Goal: Task Accomplishment & Management: Manage account settings

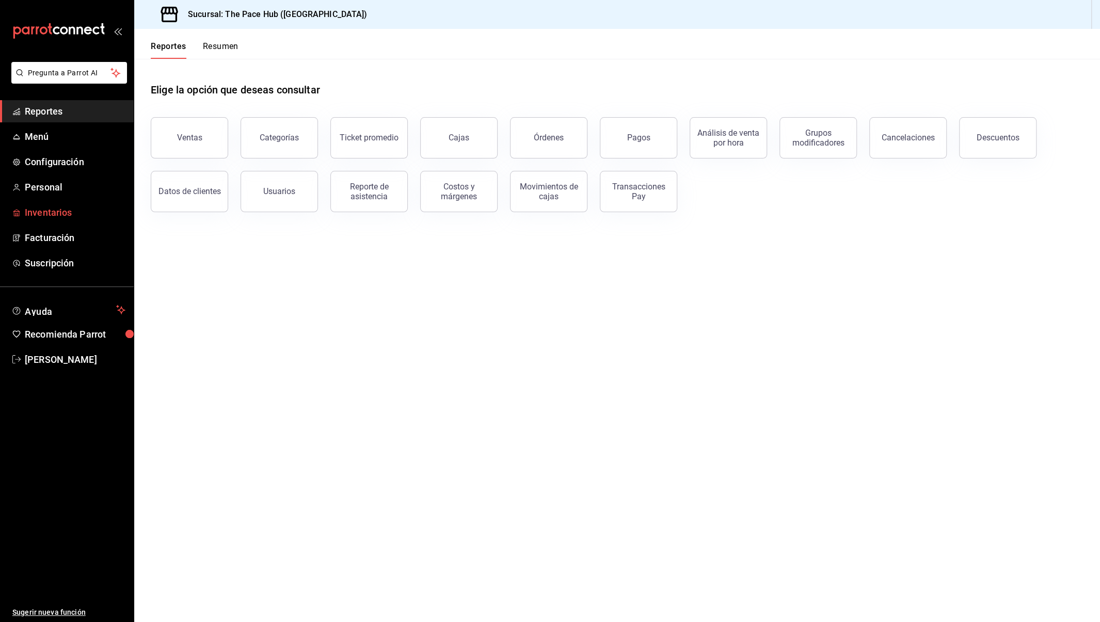
click at [48, 208] on span "Inventarios" at bounding box center [75, 212] width 101 height 14
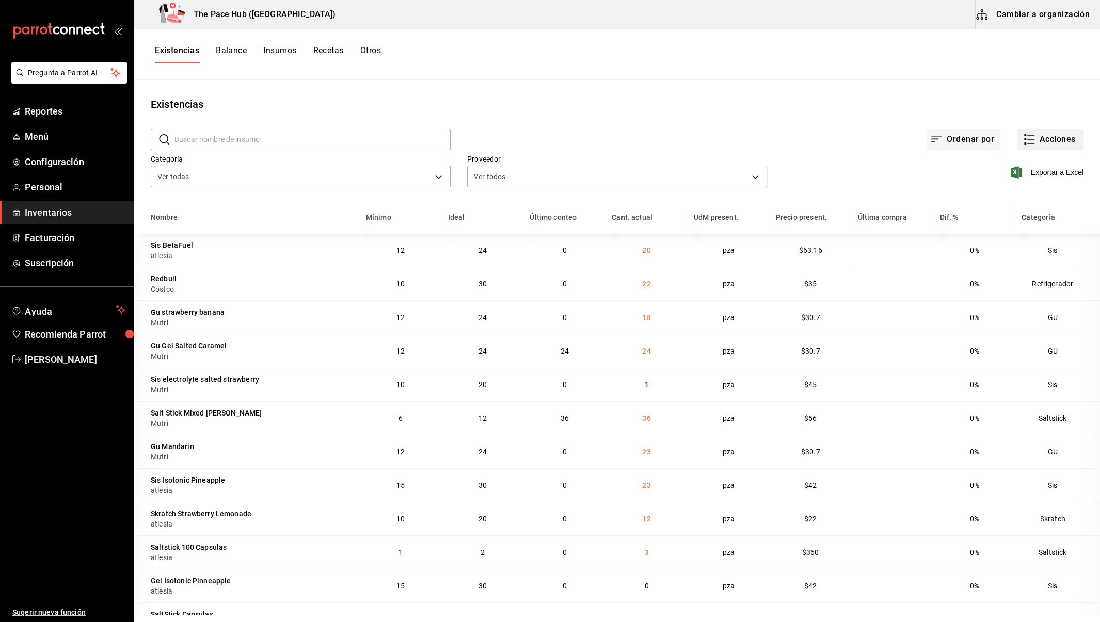
click at [1045, 140] on button "Acciones" at bounding box center [1050, 140] width 67 height 22
click at [1008, 303] on span "Ajuste" at bounding box center [1040, 304] width 87 height 11
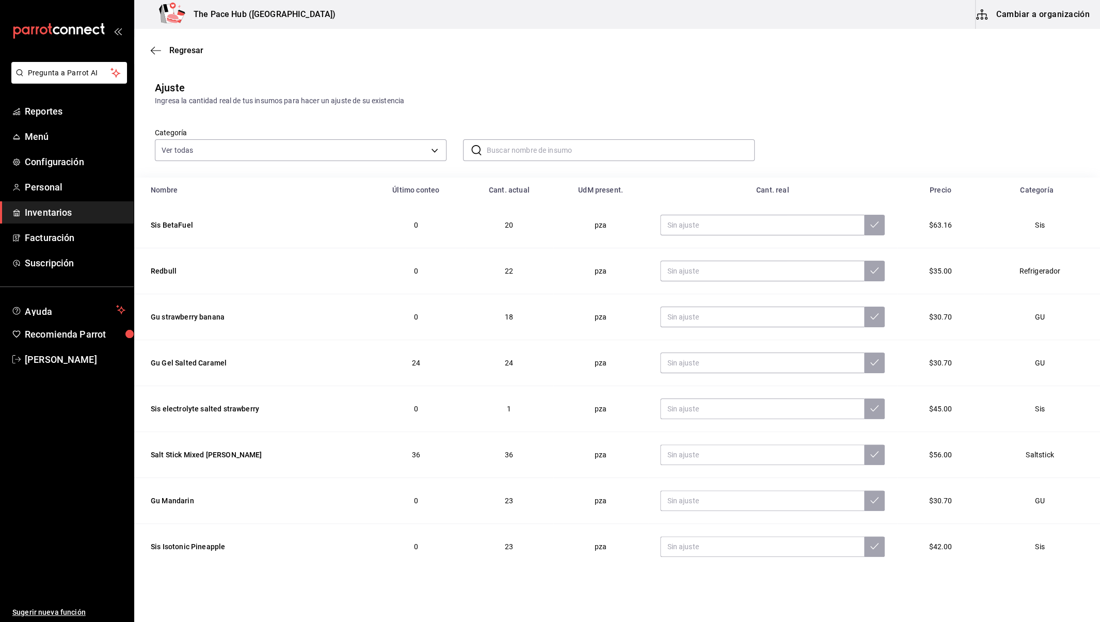
click at [546, 147] on input "text" at bounding box center [621, 150] width 268 height 21
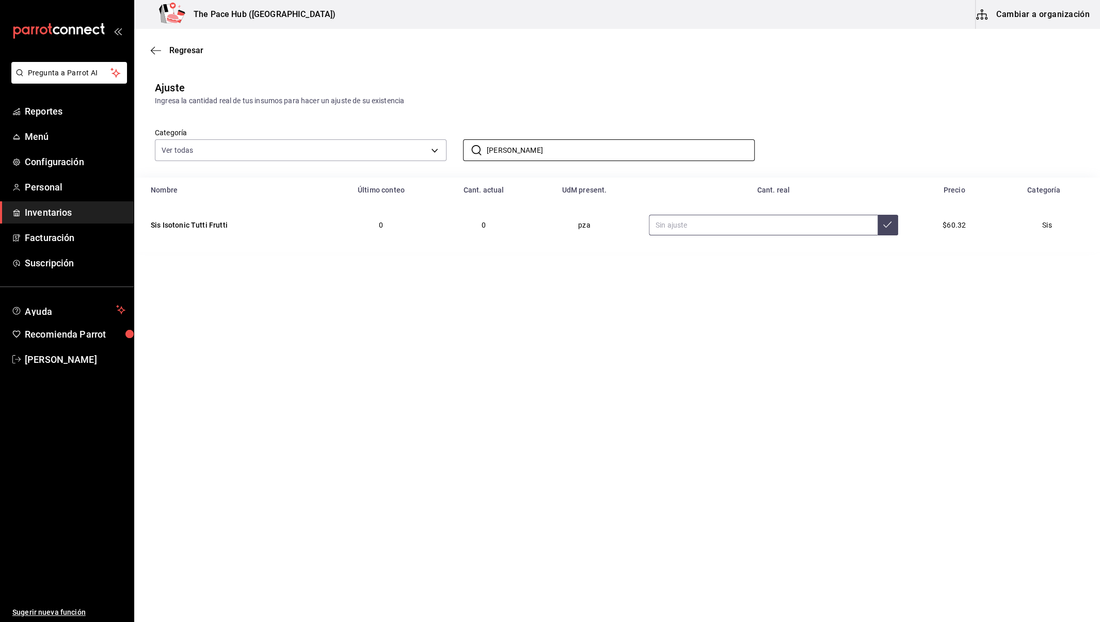
type input "[PERSON_NAME]"
click at [684, 219] on input "text" at bounding box center [763, 225] width 229 height 21
type input "90.00"
click at [878, 229] on button at bounding box center [888, 225] width 21 height 21
click at [513, 147] on input "[PERSON_NAME]" at bounding box center [621, 150] width 268 height 21
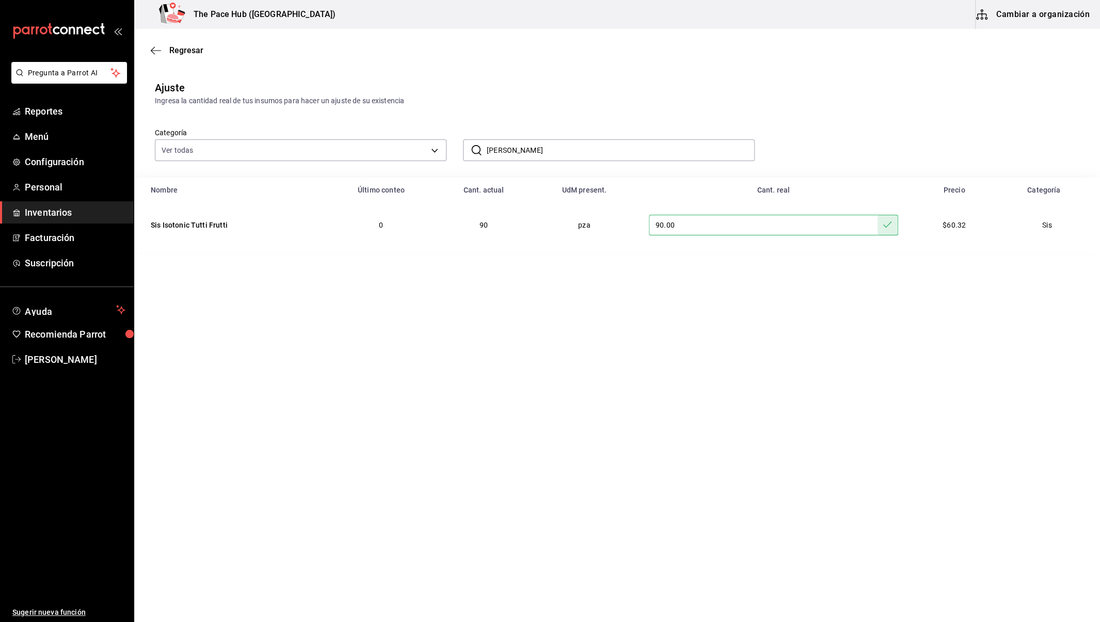
click at [513, 147] on input "[PERSON_NAME]" at bounding box center [621, 150] width 268 height 21
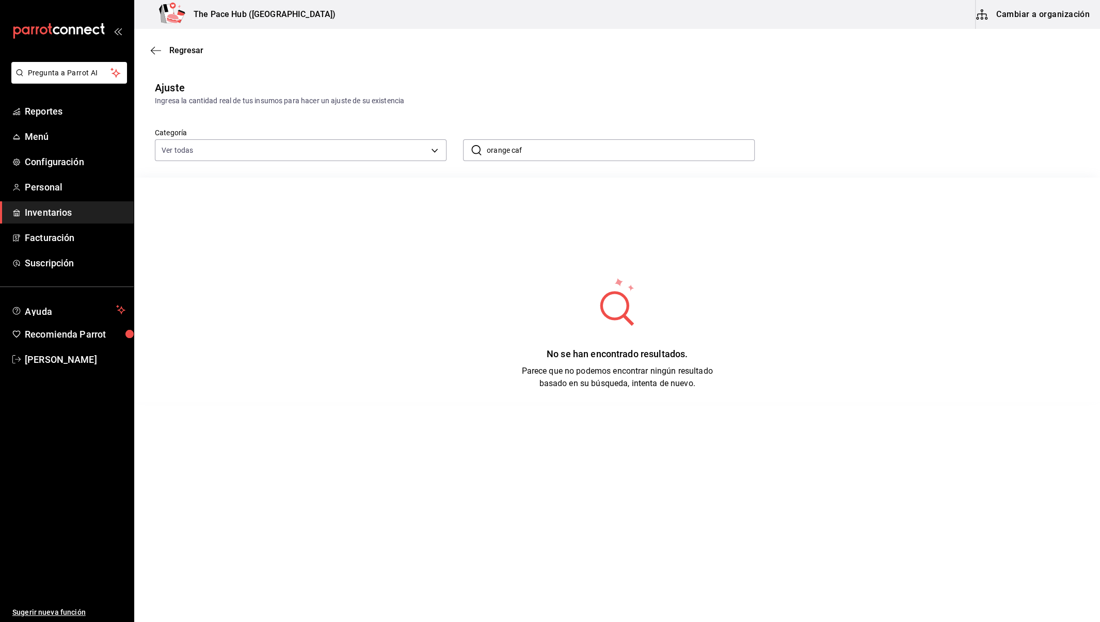
click at [511, 149] on input "orange caf" at bounding box center [621, 150] width 268 height 21
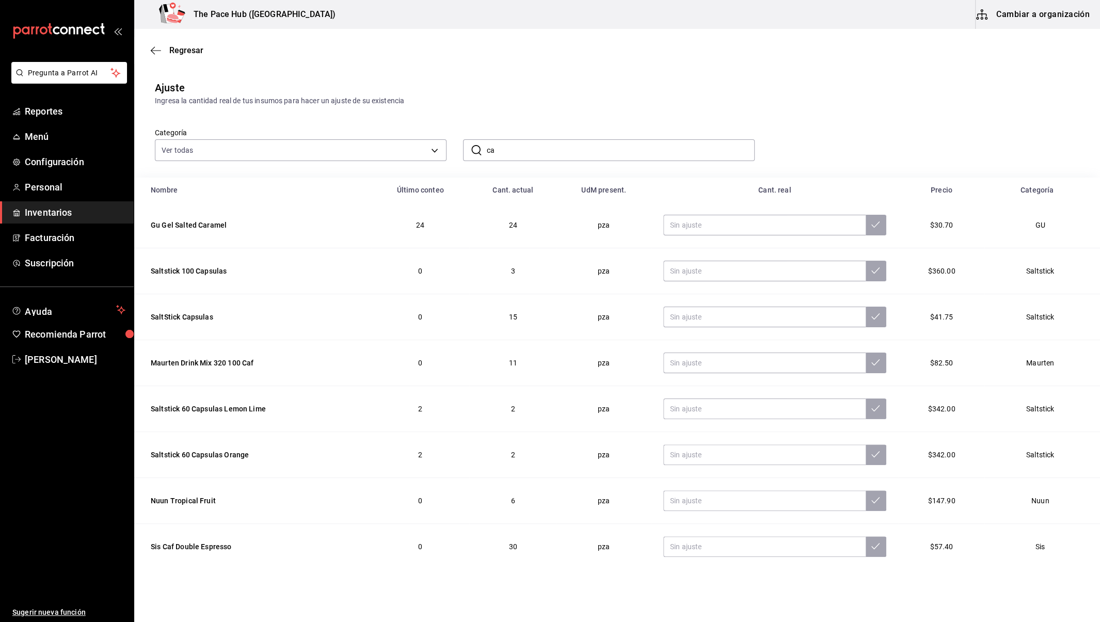
type input "c"
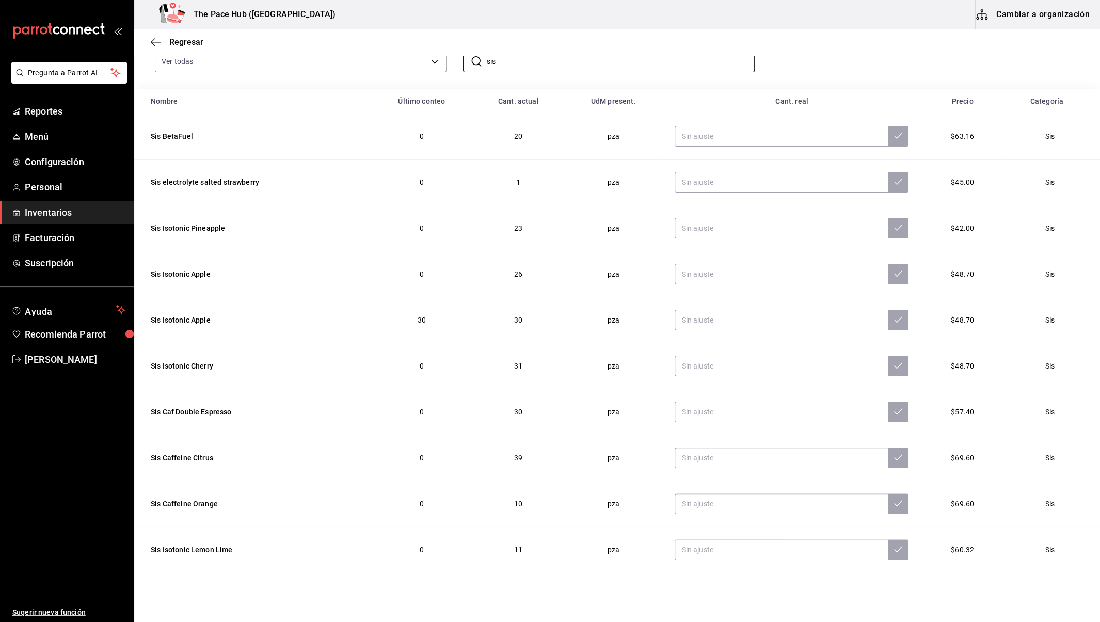
scroll to position [96, 0]
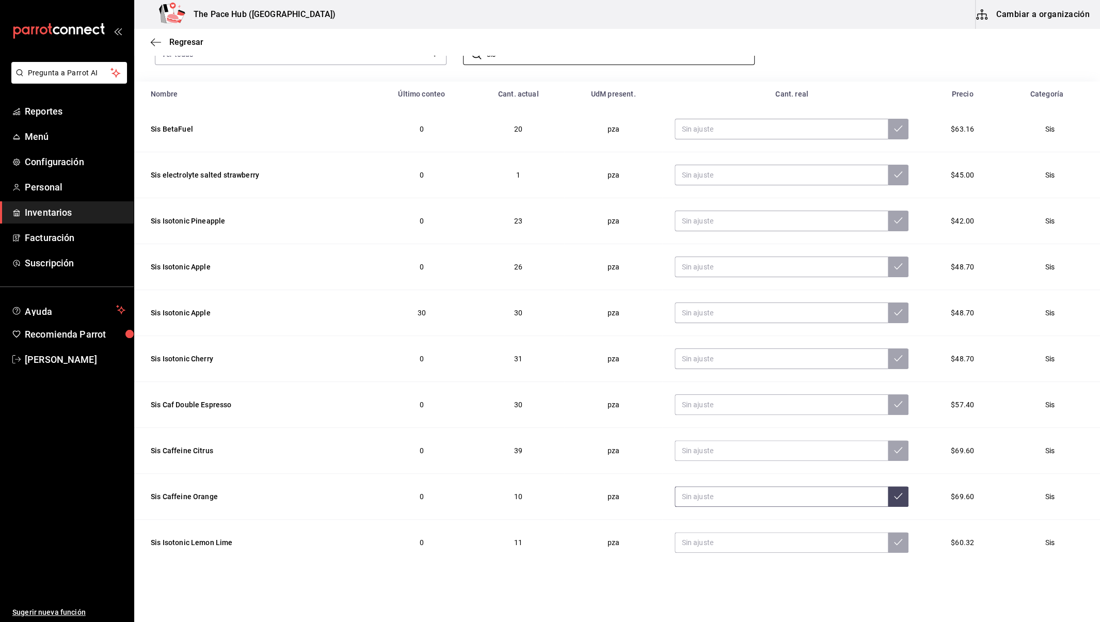
type input "sis"
click at [728, 498] on input "text" at bounding box center [781, 496] width 213 height 21
type input "40.00"
click at [894, 497] on icon at bounding box center [898, 496] width 8 height 8
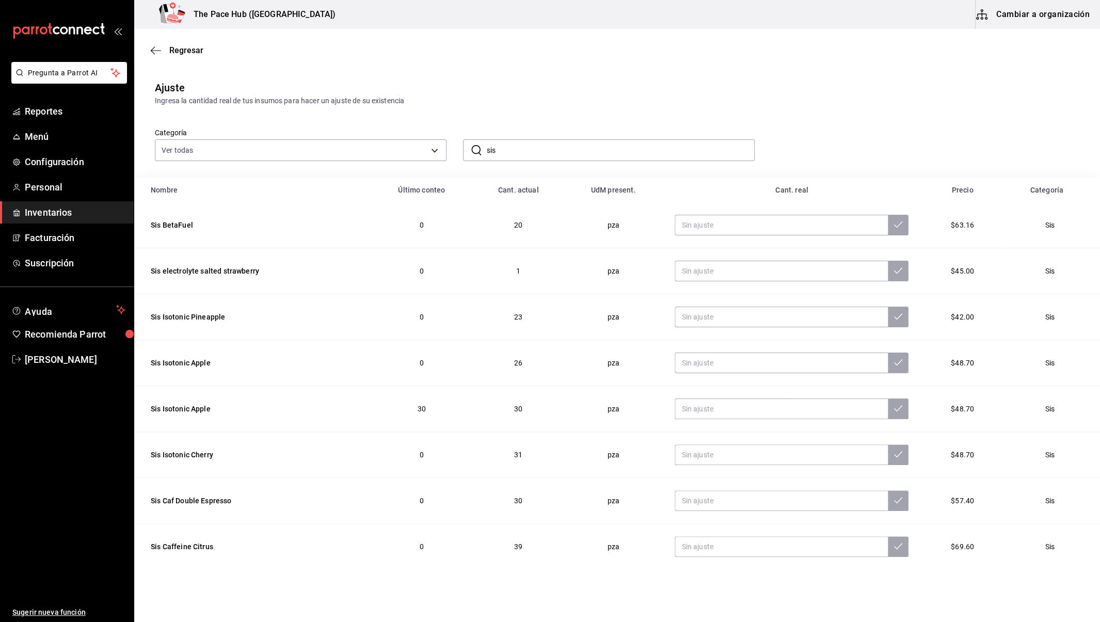
click at [153, 59] on div "Regresar" at bounding box center [617, 50] width 966 height 26
click at [157, 47] on icon "button" at bounding box center [156, 50] width 10 height 9
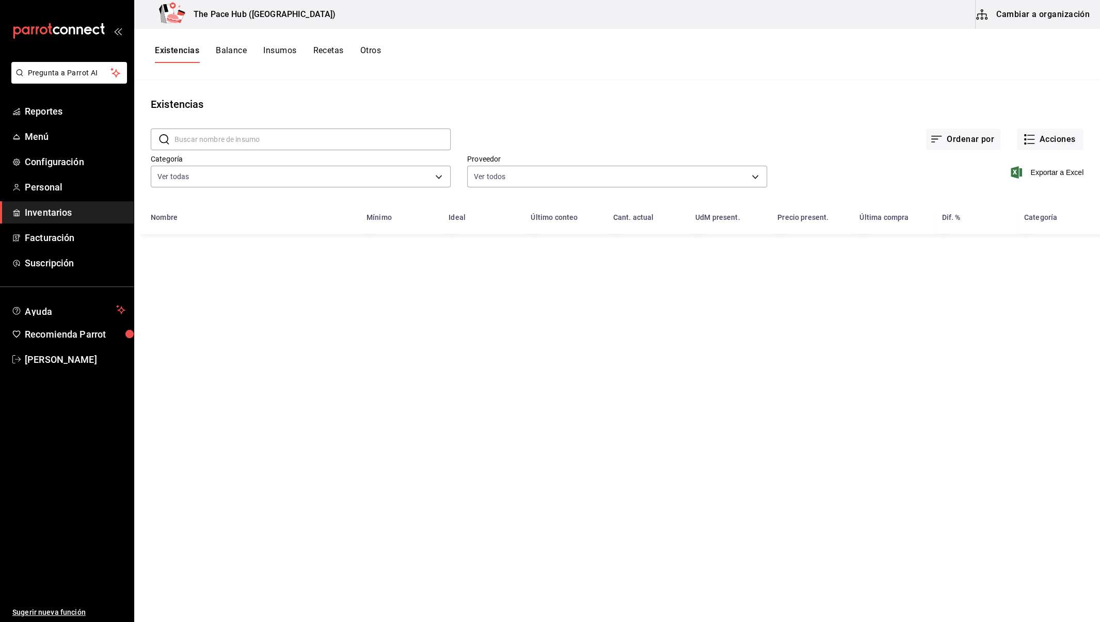
click at [670, 108] on div "Existencias" at bounding box center [617, 104] width 966 height 15
